Goal: Task Accomplishment & Management: Manage account settings

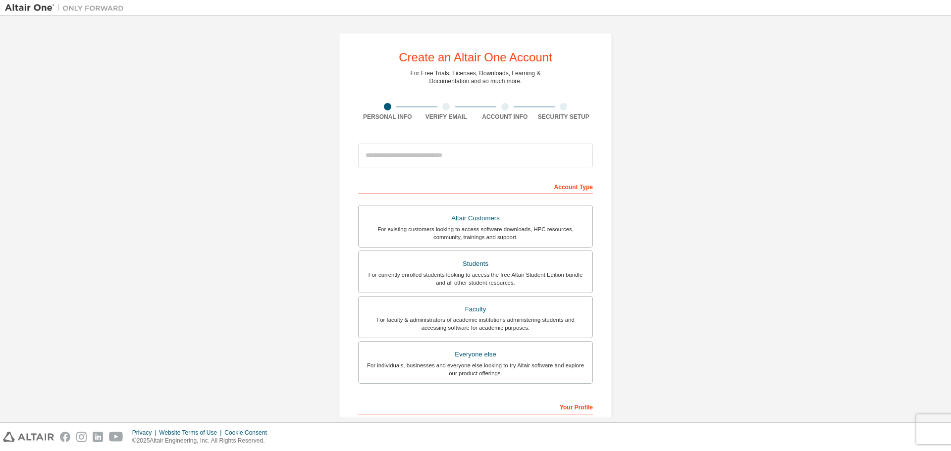
drag, startPoint x: 383, startPoint y: 183, endPoint x: 389, endPoint y: 167, distance: 17.3
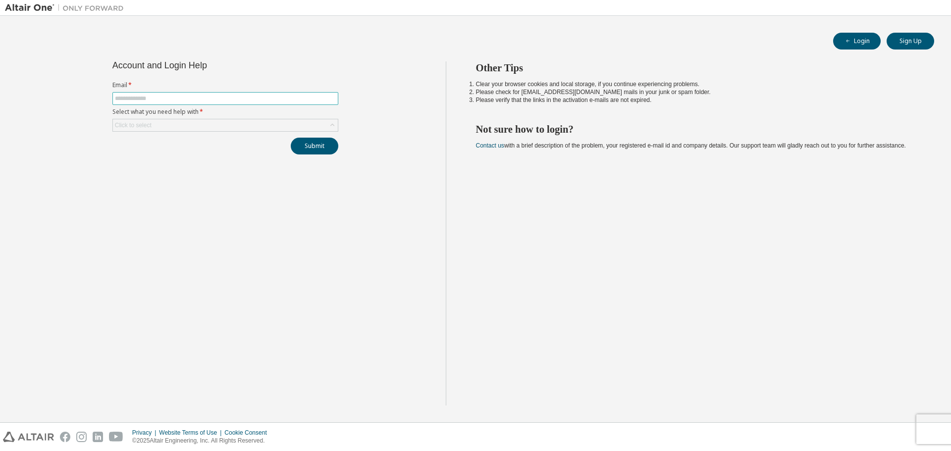
click at [160, 100] on input "text" at bounding box center [225, 99] width 221 height 8
type input "**********"
click at [291, 138] on button "Submit" at bounding box center [315, 146] width 48 height 17
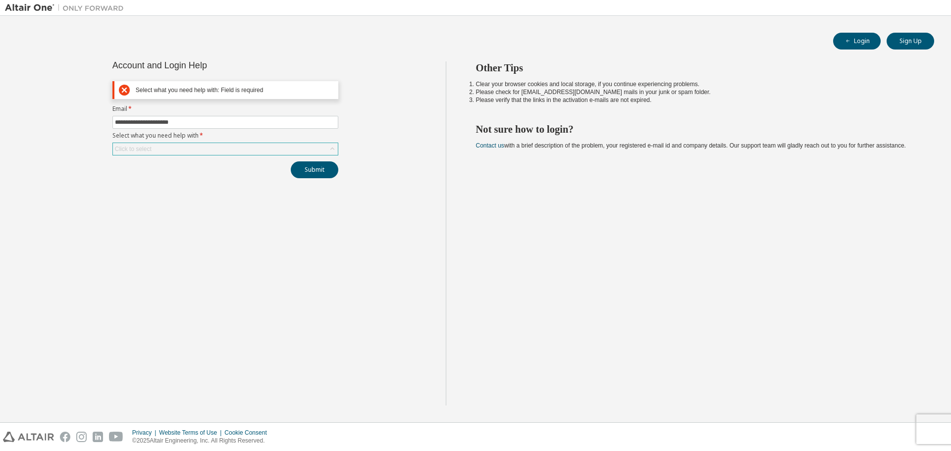
click at [199, 143] on div "Click to select" at bounding box center [225, 149] width 225 height 12
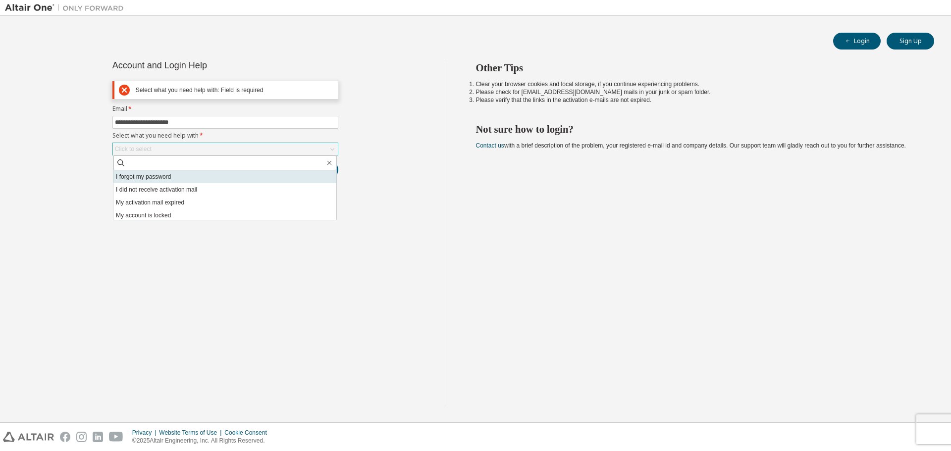
click at [161, 175] on li "I forgot my password" at bounding box center [224, 176] width 223 height 13
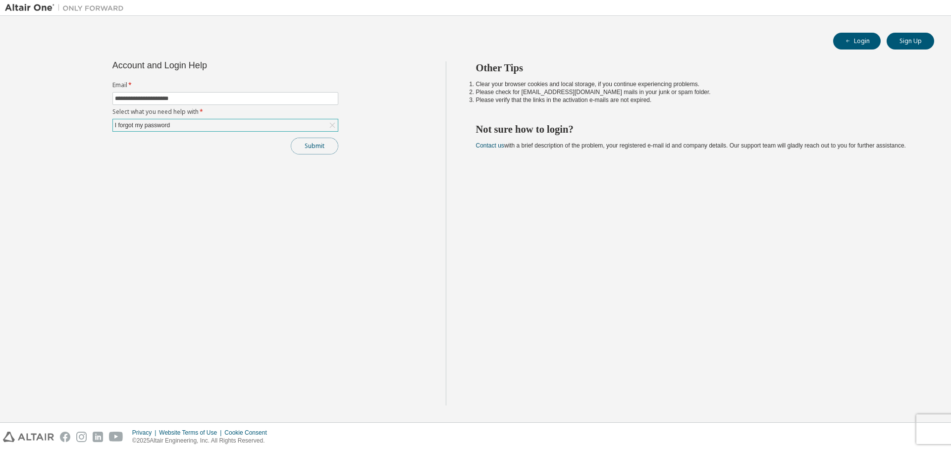
click at [312, 153] on button "Submit" at bounding box center [315, 146] width 48 height 17
